Goal: Task Accomplishment & Management: Complete application form

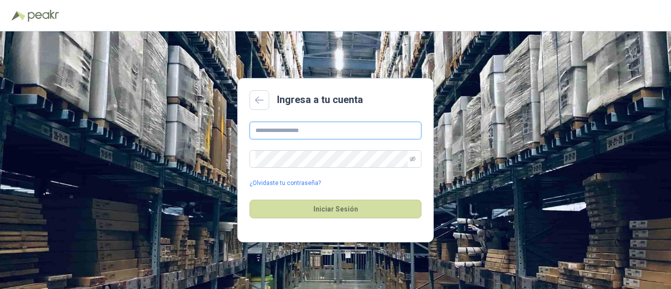
click at [305, 134] on input "text" at bounding box center [336, 131] width 172 height 18
type input "**********"
click at [409, 159] on span at bounding box center [336, 159] width 172 height 18
click at [414, 158] on icon "eye-invisible" at bounding box center [413, 159] width 6 height 5
click at [250, 200] on button "Iniciar Sesión" at bounding box center [336, 209] width 172 height 19
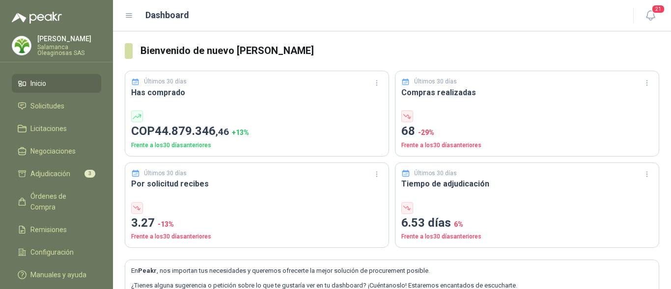
click at [65, 51] on p "Salamanca Oleaginosas SAS" at bounding box center [69, 50] width 64 height 12
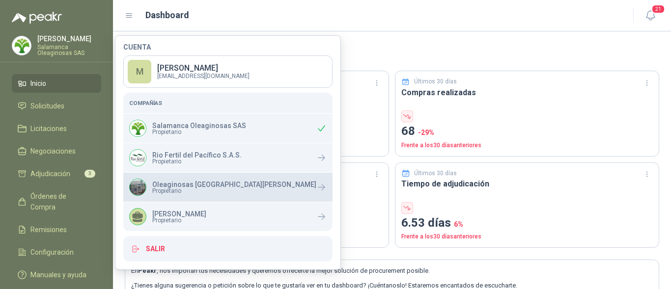
click at [202, 184] on p "Oleaginosas [GEOGRAPHIC_DATA][PERSON_NAME]" at bounding box center [234, 184] width 164 height 7
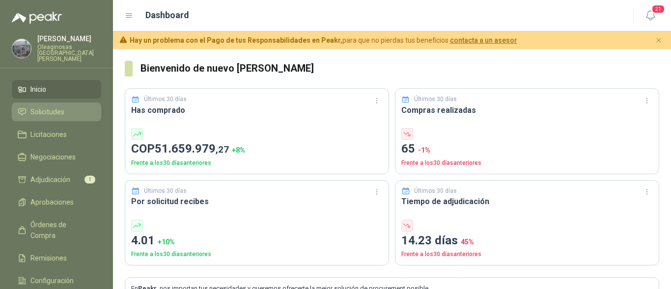
click at [79, 107] on li "Solicitudes" at bounding box center [57, 112] width 78 height 11
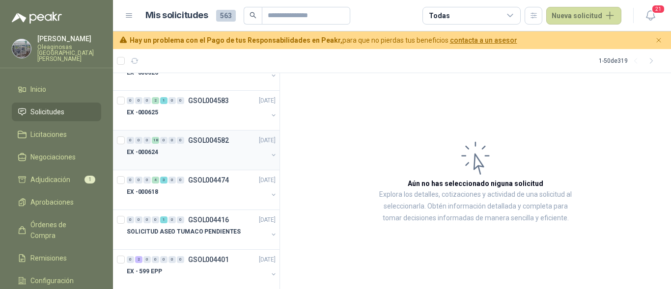
scroll to position [688, 0]
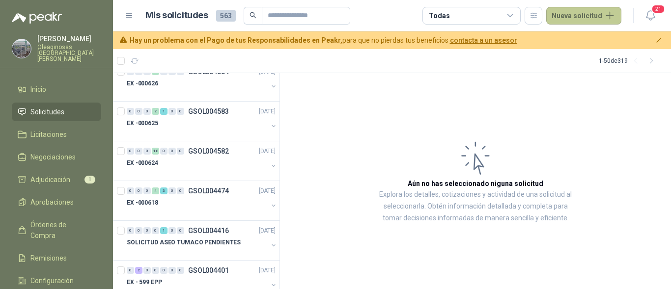
click at [574, 11] on button "Nueva solicitud" at bounding box center [583, 16] width 75 height 18
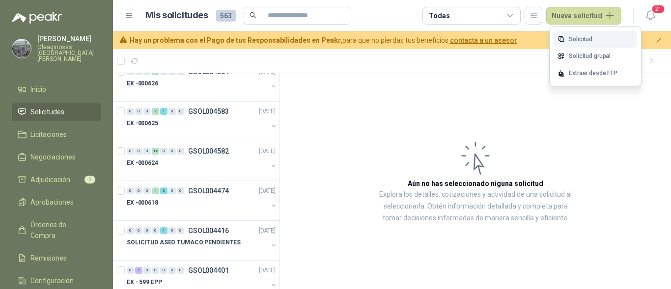
click at [573, 39] on link "Solicitud" at bounding box center [596, 39] width 84 height 17
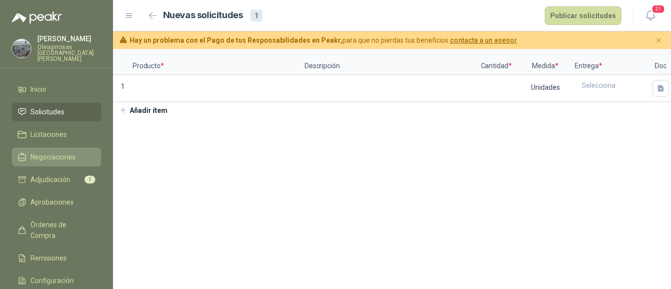
click at [63, 152] on span "Negociaciones" at bounding box center [52, 157] width 45 height 11
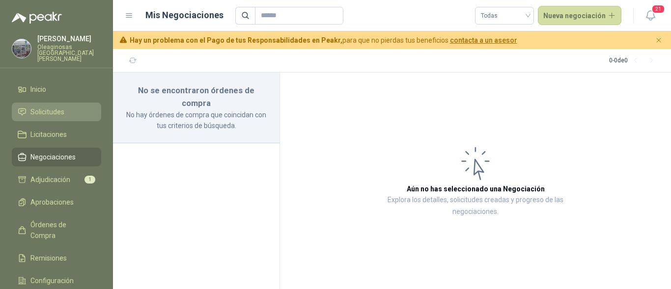
click at [67, 107] on li "Solicitudes" at bounding box center [57, 112] width 78 height 11
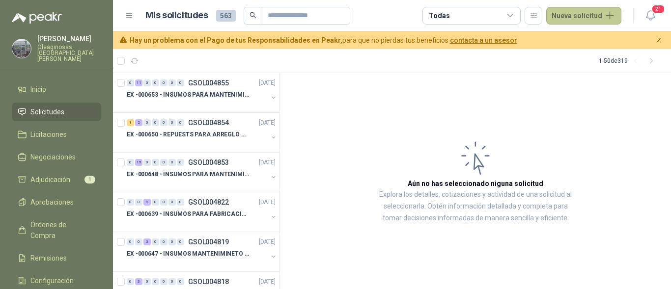
click at [610, 21] on button "Nueva solicitud" at bounding box center [583, 16] width 75 height 18
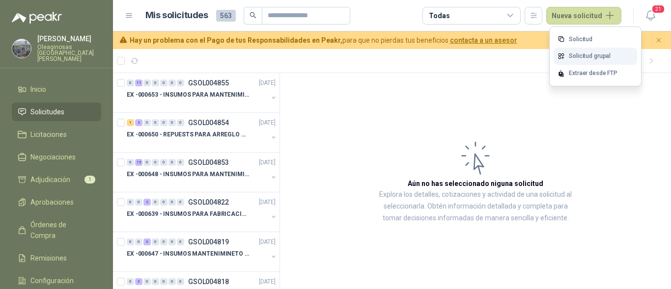
click at [604, 57] on link "Solicitud grupal" at bounding box center [596, 56] width 84 height 17
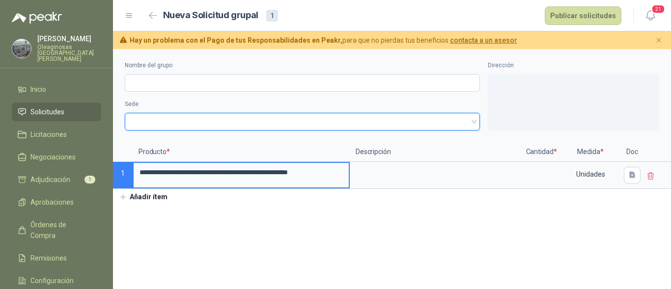
click at [175, 113] on input "search" at bounding box center [302, 120] width 343 height 15
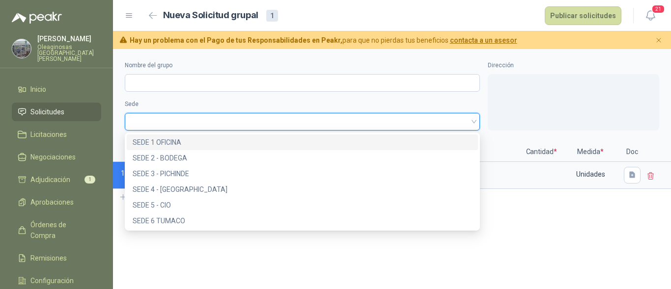
click at [181, 140] on div "SEDE 1 OFICINA" at bounding box center [302, 142] width 339 height 11
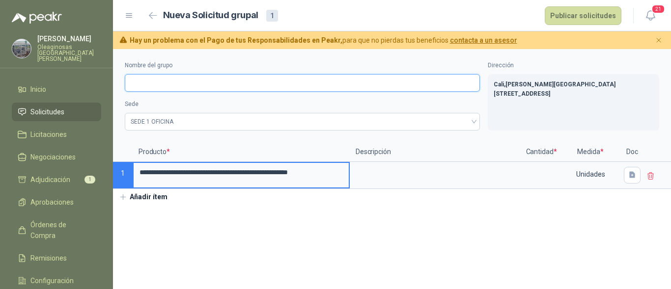
click at [185, 87] on input "Nombre del grupo" at bounding box center [302, 83] width 355 height 18
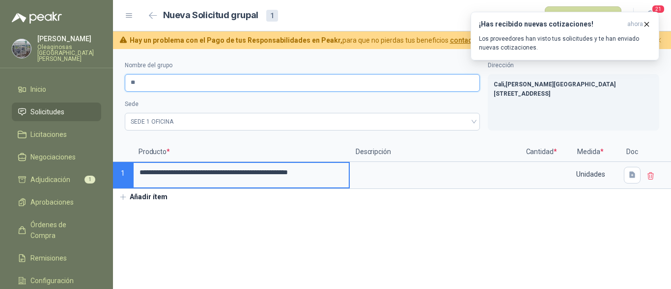
type input "*"
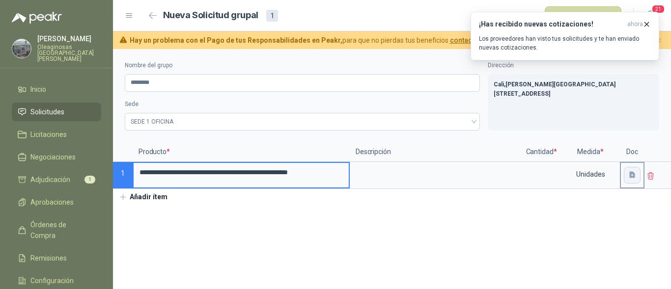
click at [631, 176] on icon "button" at bounding box center [632, 175] width 6 height 6
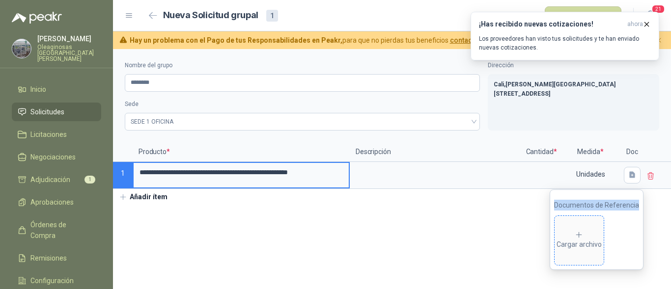
click at [586, 231] on div "Cargar archivo" at bounding box center [579, 241] width 45 height 20
click at [628, 173] on icon "button" at bounding box center [632, 175] width 8 height 8
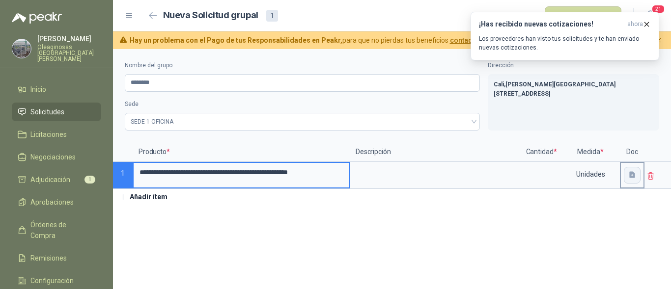
click at [629, 173] on icon "button" at bounding box center [632, 175] width 8 height 8
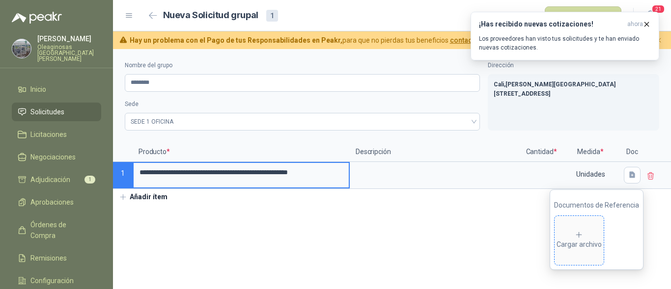
click at [575, 240] on div "Cargar archivo" at bounding box center [579, 241] width 45 height 20
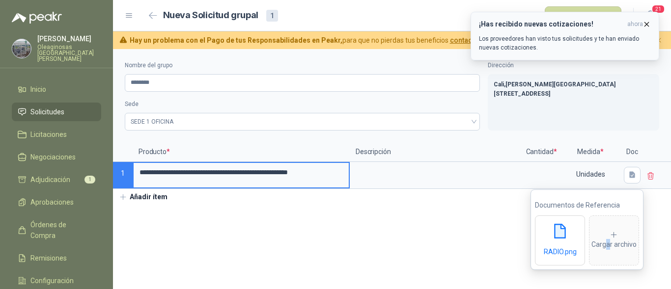
click at [646, 25] on icon "button" at bounding box center [647, 24] width 4 height 4
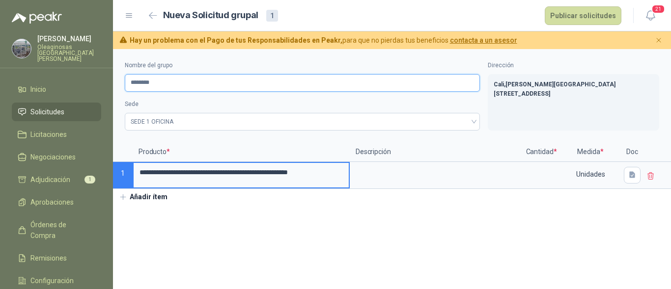
click at [196, 86] on input "********" at bounding box center [302, 83] width 355 height 18
type input "**********"
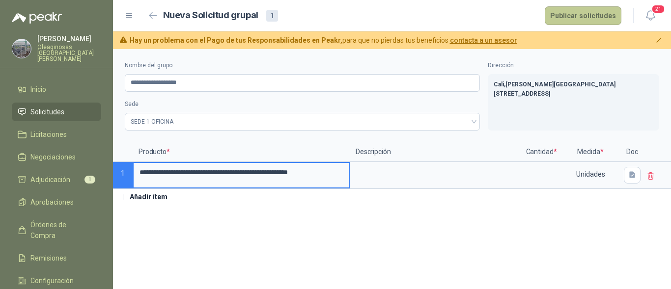
click at [579, 16] on button "Publicar solicitudes" at bounding box center [583, 15] width 77 height 19
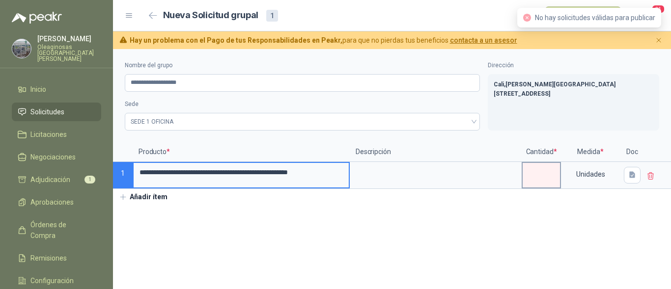
click at [548, 177] on input at bounding box center [541, 172] width 37 height 19
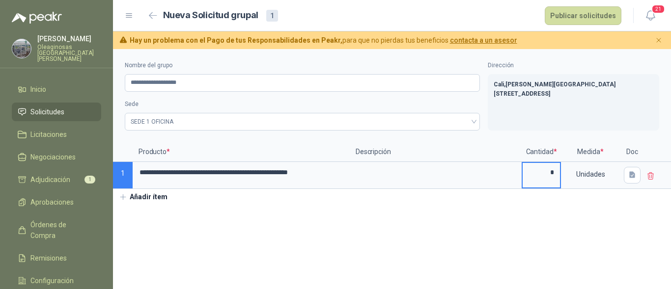
click at [554, 173] on input "*" at bounding box center [541, 172] width 37 height 19
type input "*"
click at [609, 177] on div "Unidades" at bounding box center [590, 174] width 57 height 23
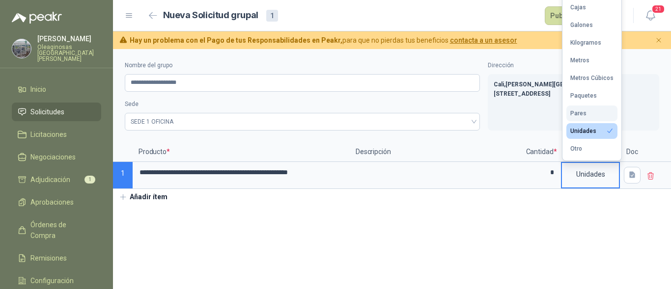
click at [594, 111] on button "Pares" at bounding box center [591, 114] width 51 height 16
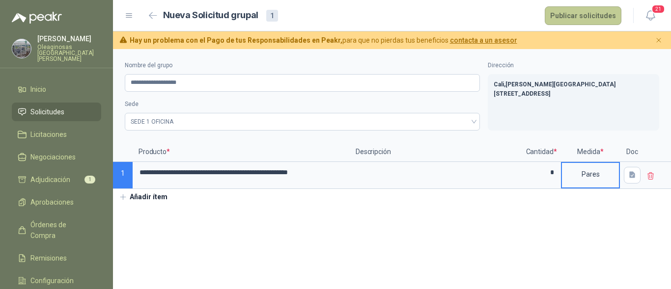
click at [570, 18] on button "Publicar solicitudes" at bounding box center [583, 15] width 77 height 19
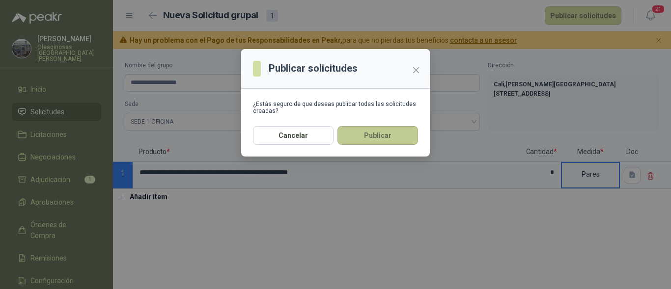
click at [381, 136] on button "Publicar" at bounding box center [377, 135] width 81 height 19
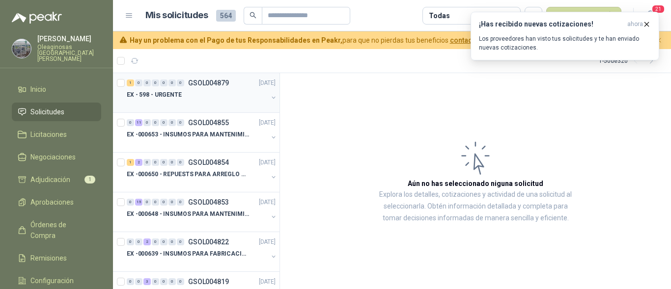
click at [200, 100] on div "EX - 598 - URGENTE" at bounding box center [197, 95] width 141 height 12
